Goal: Task Accomplishment & Management: Use online tool/utility

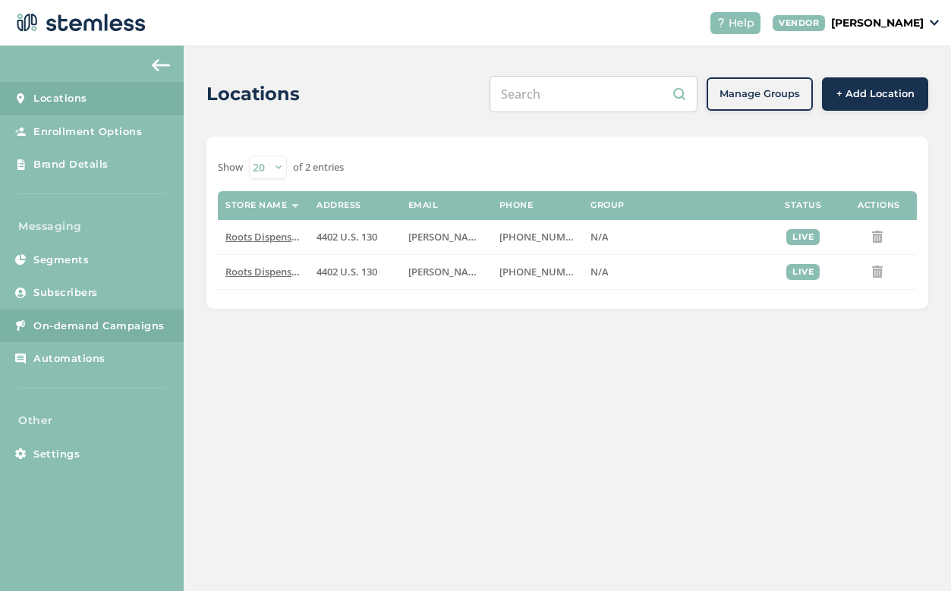
click at [107, 319] on span "On-demand Campaigns" at bounding box center [98, 326] width 131 height 15
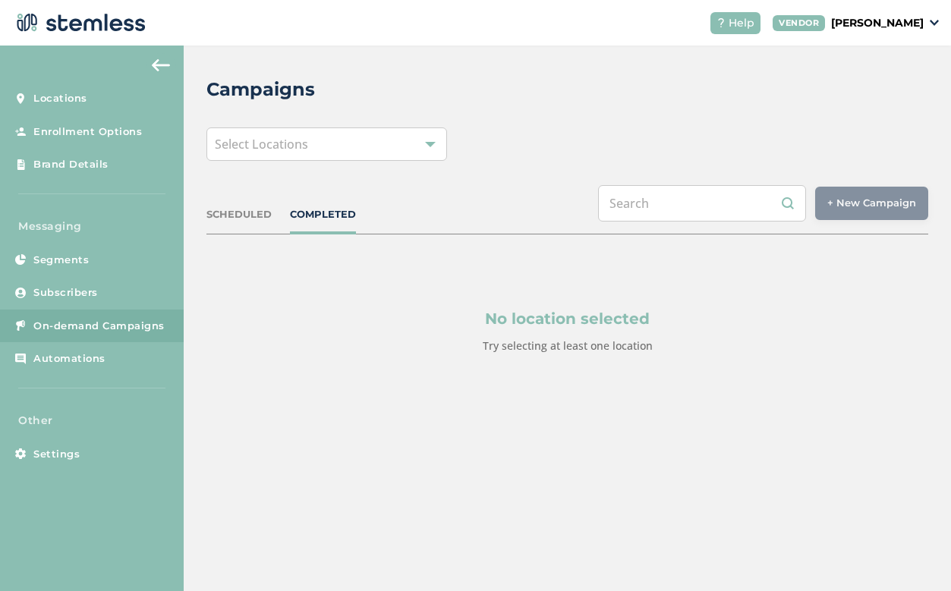
click at [342, 144] on div "Select Locations" at bounding box center [326, 143] width 241 height 33
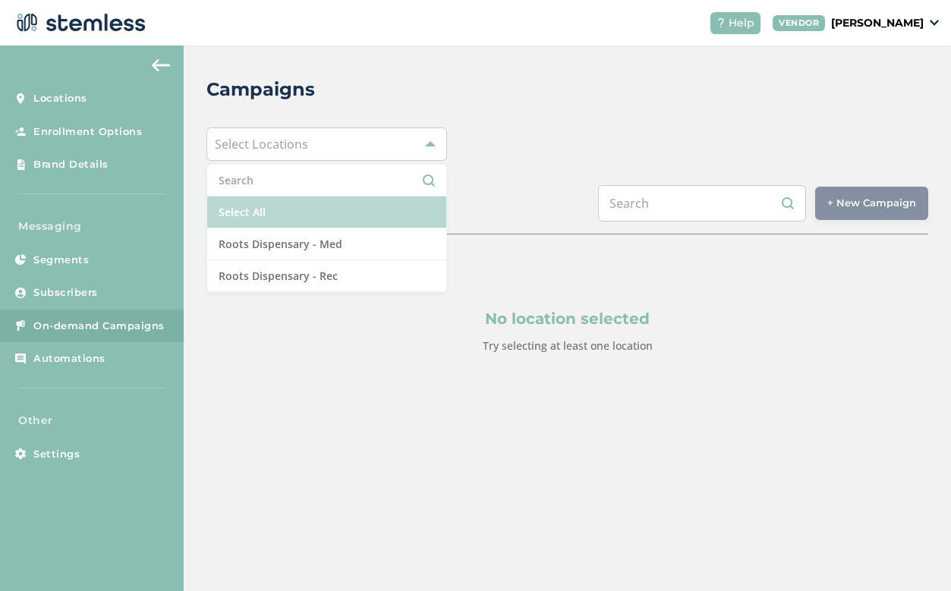
click at [311, 213] on li "Select All" at bounding box center [326, 213] width 239 height 32
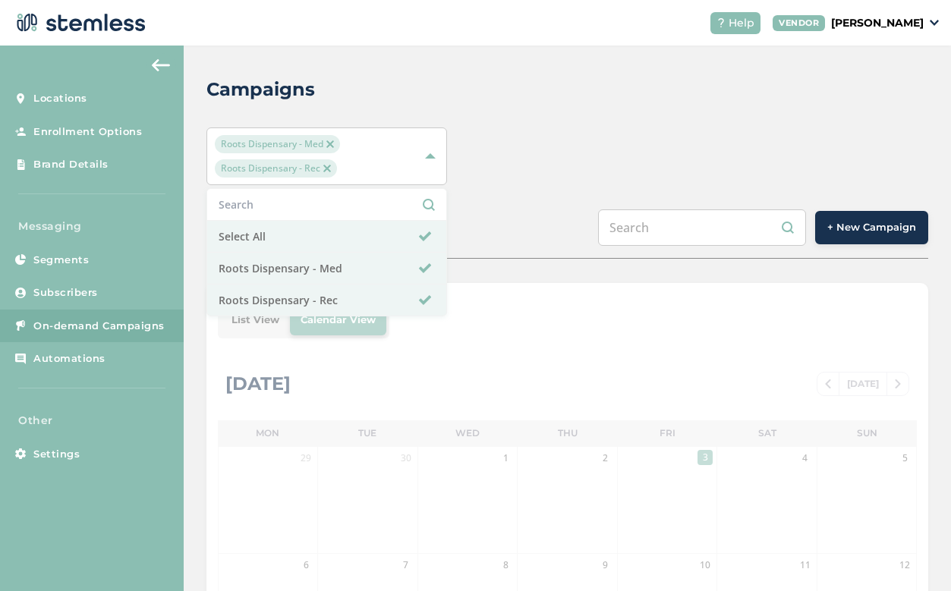
click at [854, 234] on span "+ New Campaign" at bounding box center [871, 227] width 89 height 15
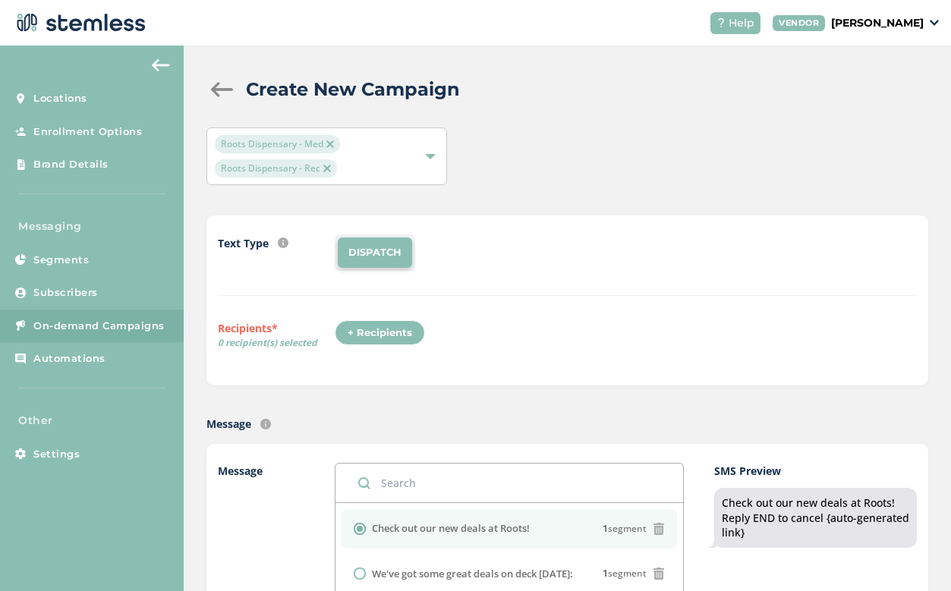
click at [377, 332] on div "+ Recipients" at bounding box center [380, 333] width 90 height 26
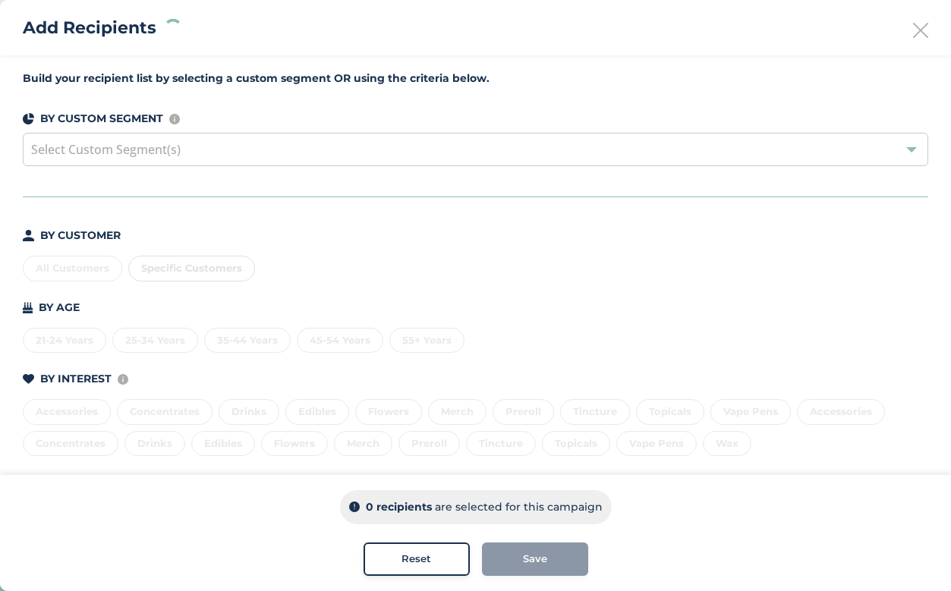
click at [89, 267] on div "All Customers Specific Customers" at bounding box center [475, 266] width 905 height 32
click at [89, 267] on div "All Customers" at bounding box center [72, 269] width 99 height 26
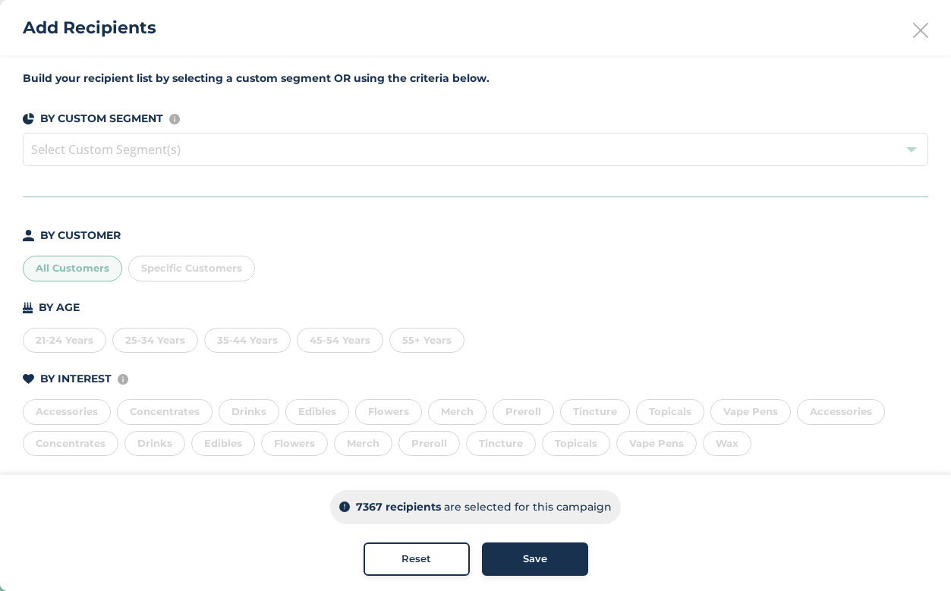
click at [543, 549] on button "Save" at bounding box center [535, 559] width 106 height 33
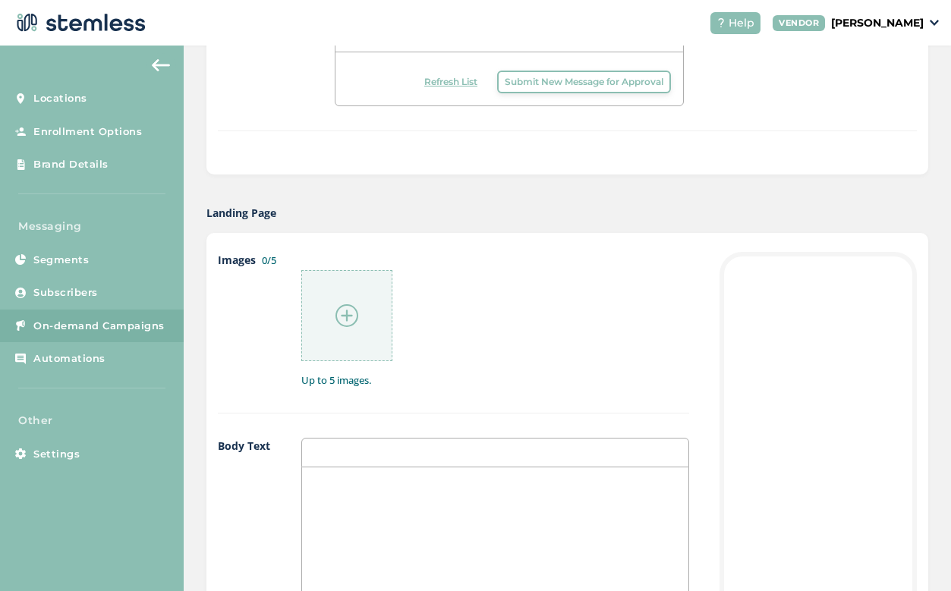
scroll to position [678, 0]
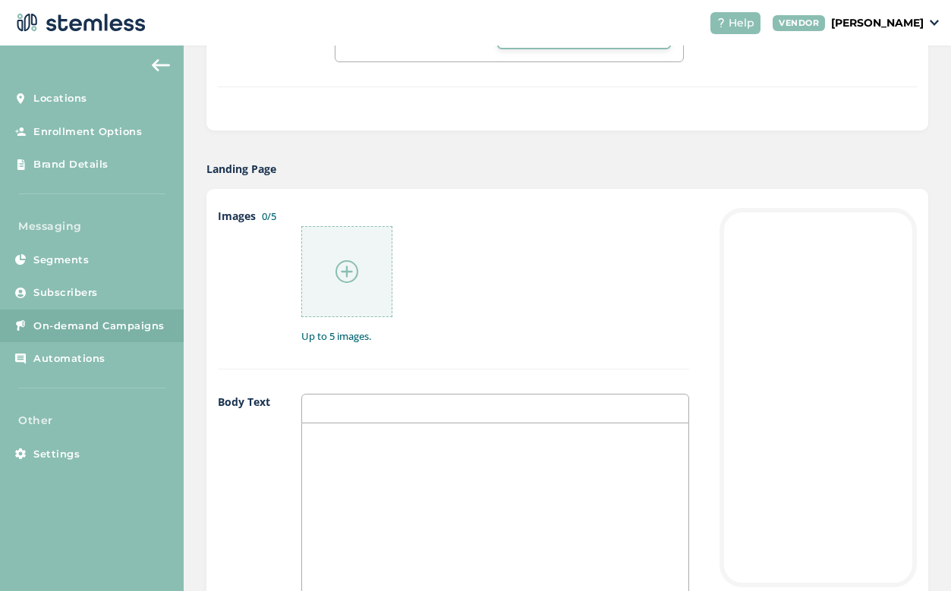
click at [352, 290] on div at bounding box center [346, 271] width 91 height 91
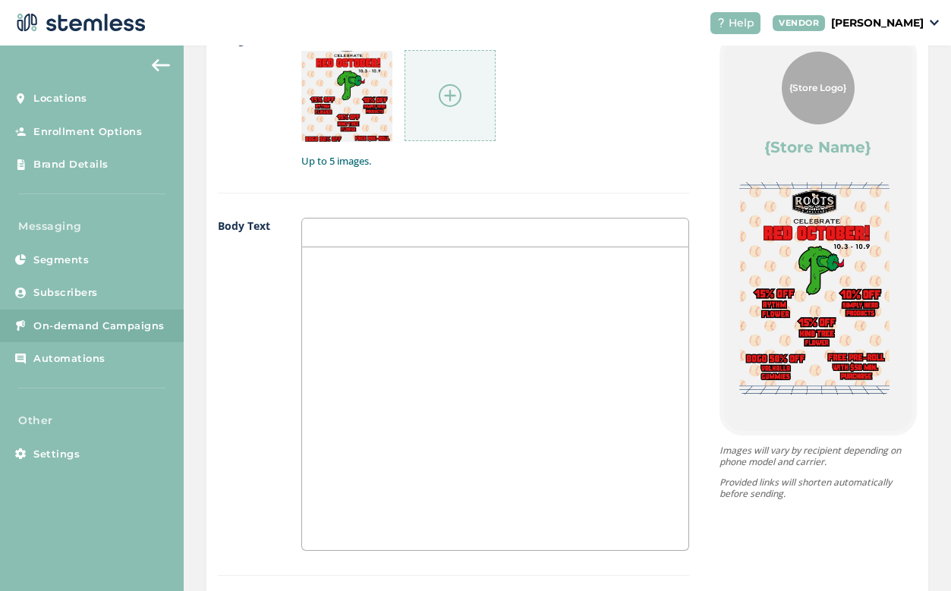
scroll to position [901, 0]
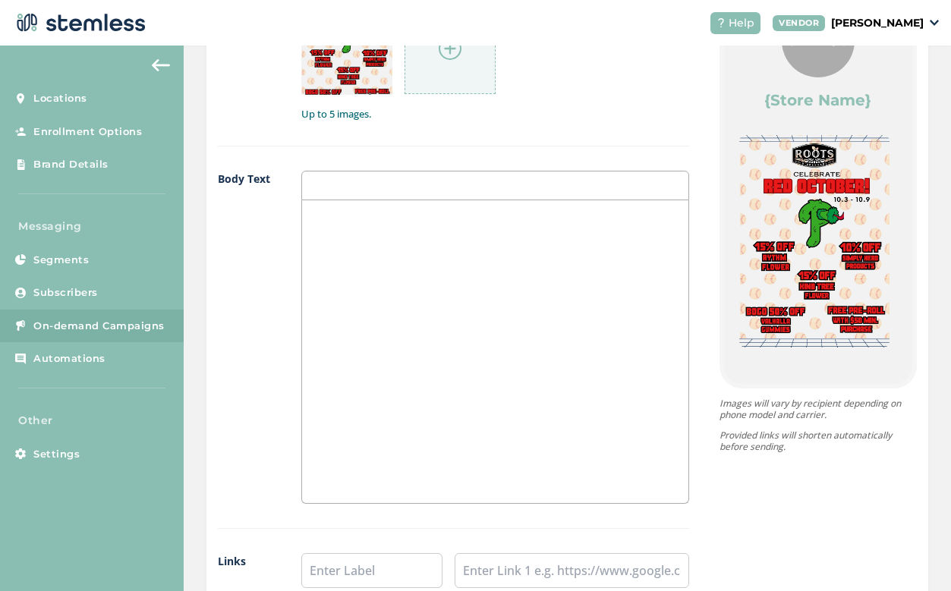
click at [539, 327] on div at bounding box center [495, 351] width 386 height 303
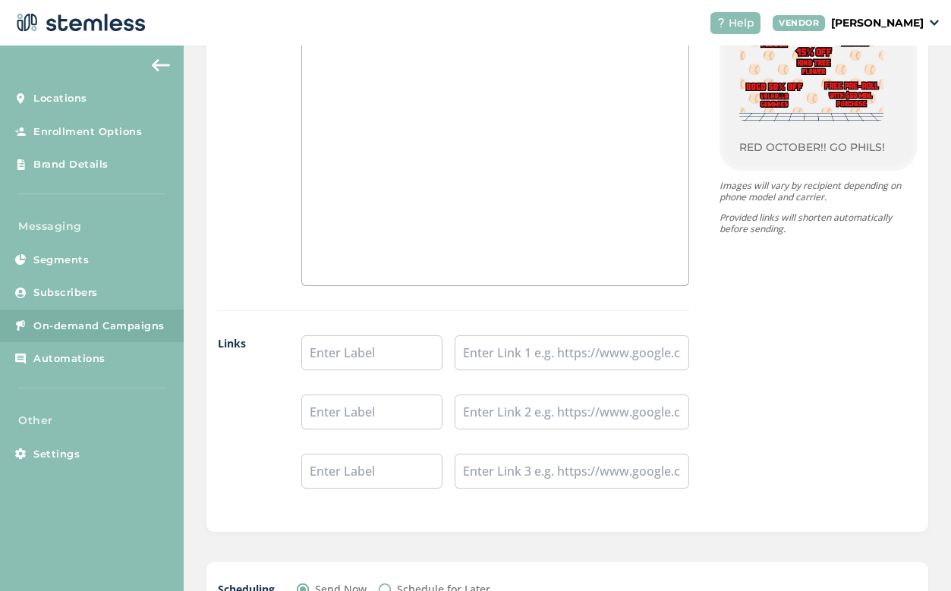
scroll to position [1183, 0]
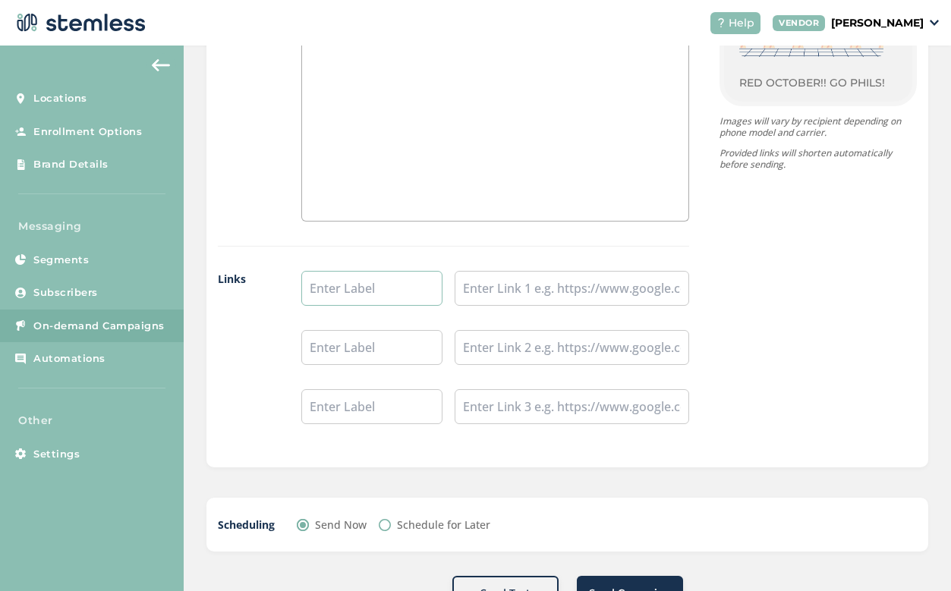
click at [373, 286] on input "text" at bounding box center [371, 288] width 141 height 35
type input "Shop Rec"
type input "Shop Med"
click at [512, 282] on input "text" at bounding box center [572, 288] width 234 height 35
paste input "[URL][DOMAIN_NAME]"
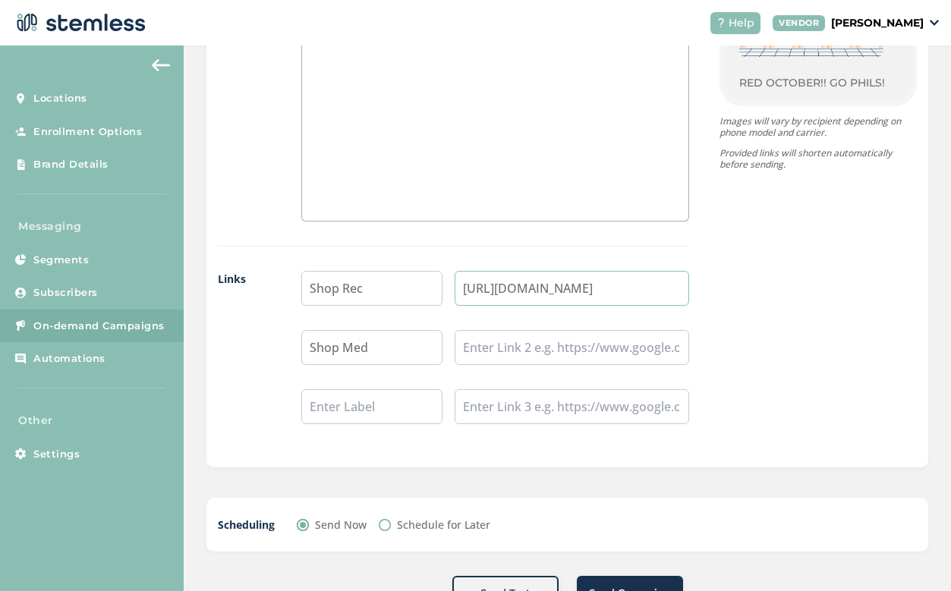
type input "[URL][DOMAIN_NAME]"
click at [529, 339] on input "text" at bounding box center [572, 347] width 234 height 35
paste input "[URL][DOMAIN_NAME]"
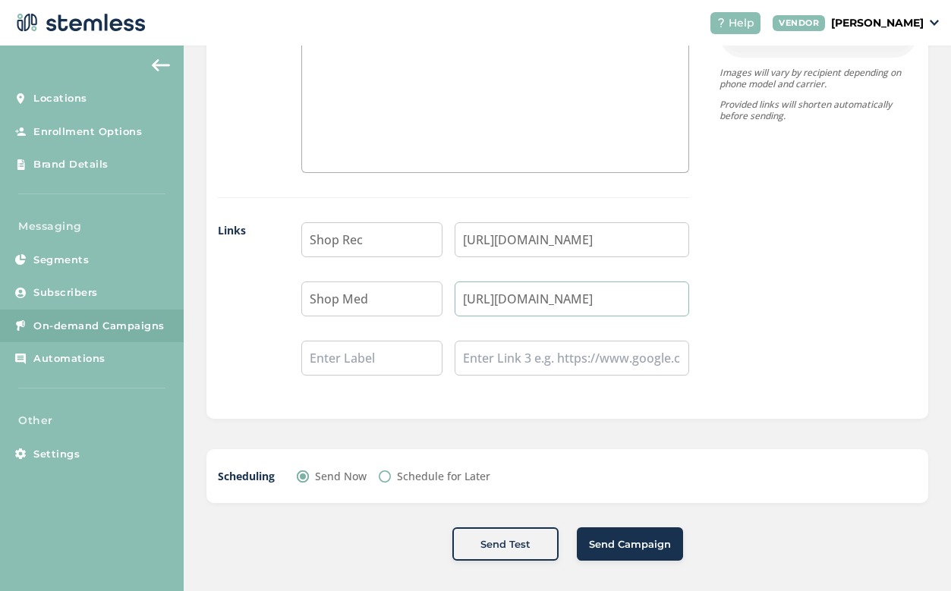
scroll to position [1230, 0]
type input "[URL][DOMAIN_NAME]"
click at [634, 549] on span "Send Campaign" at bounding box center [630, 546] width 82 height 15
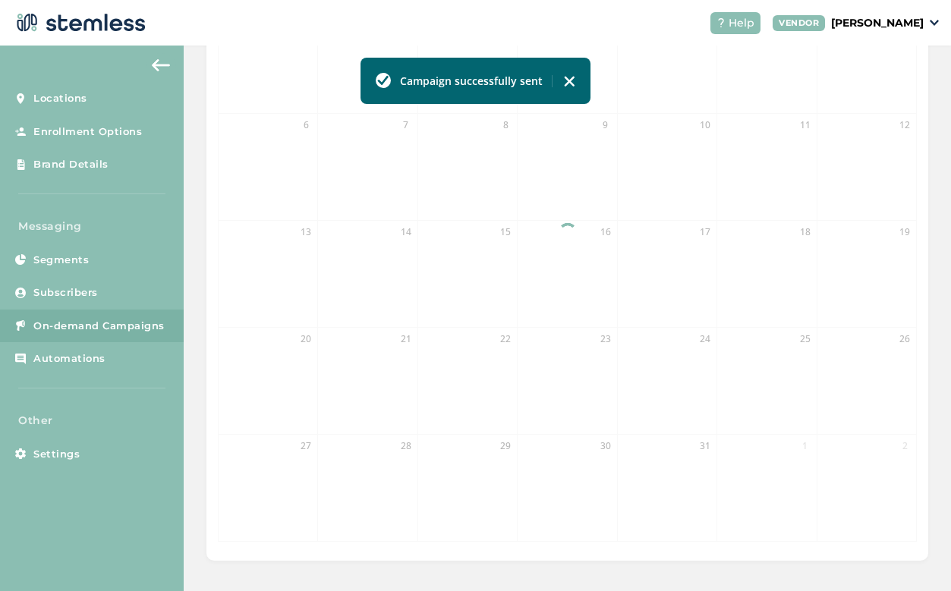
scroll to position [439, 0]
